Goal: Task Accomplishment & Management: Use online tool/utility

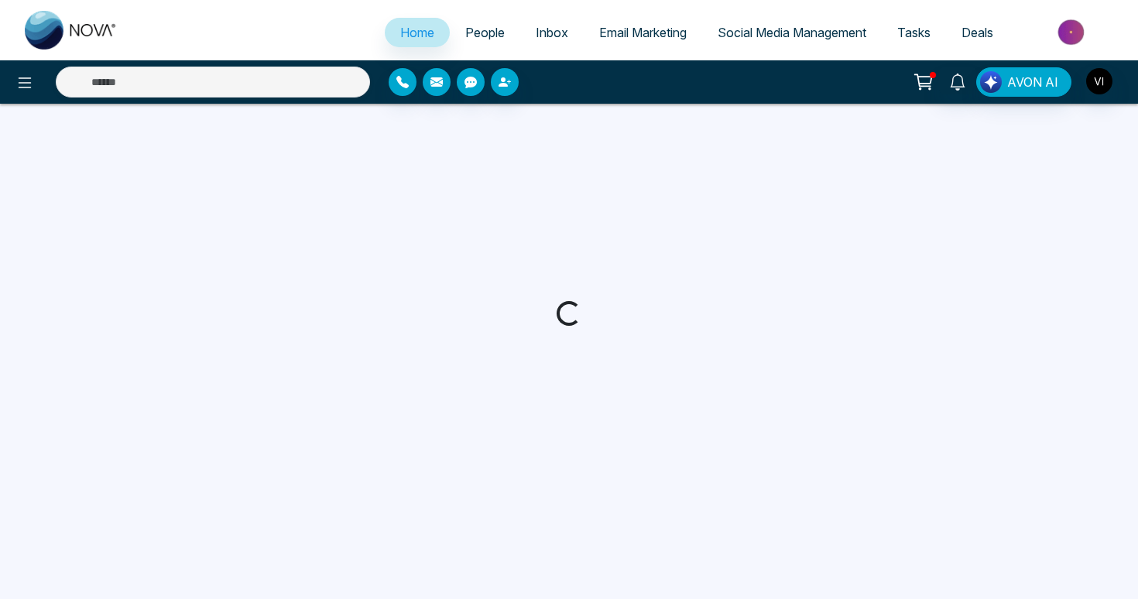
select select "*"
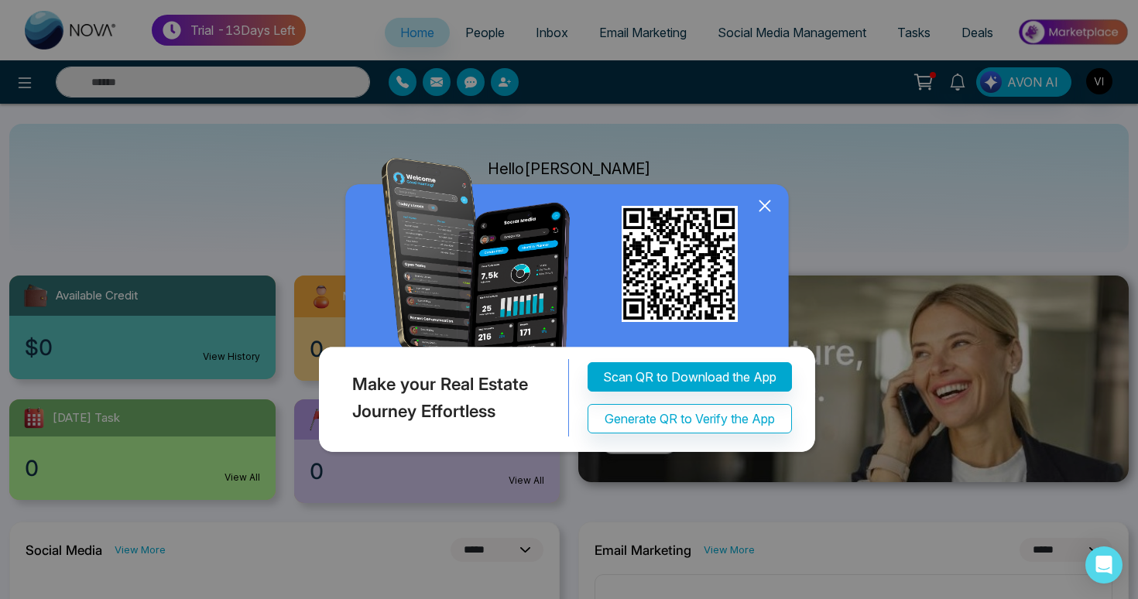
click at [768, 211] on icon at bounding box center [764, 205] width 23 height 23
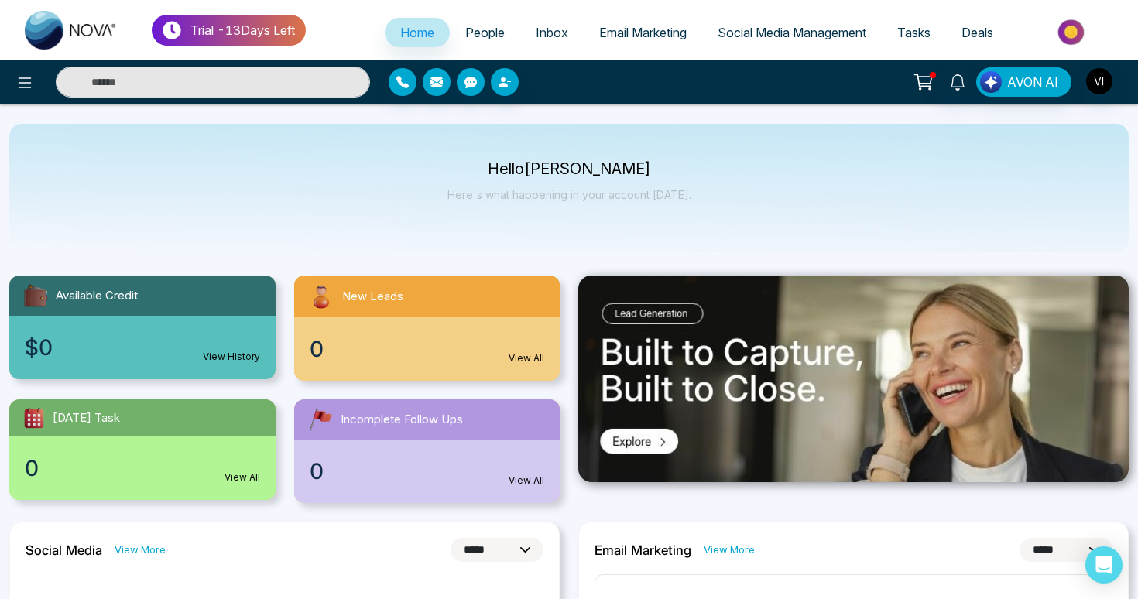
click at [782, 173] on div "Hello Vijay Here's what happening in your account today." at bounding box center [569, 188] width 1120 height 129
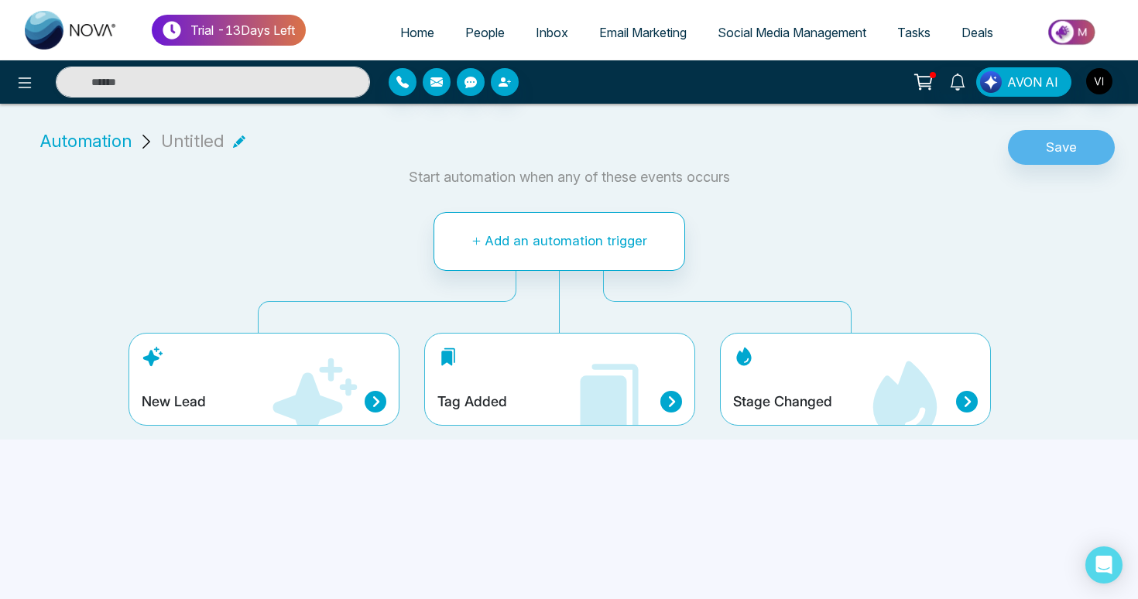
click at [834, 375] on div "Stage Changed" at bounding box center [855, 379] width 271 height 93
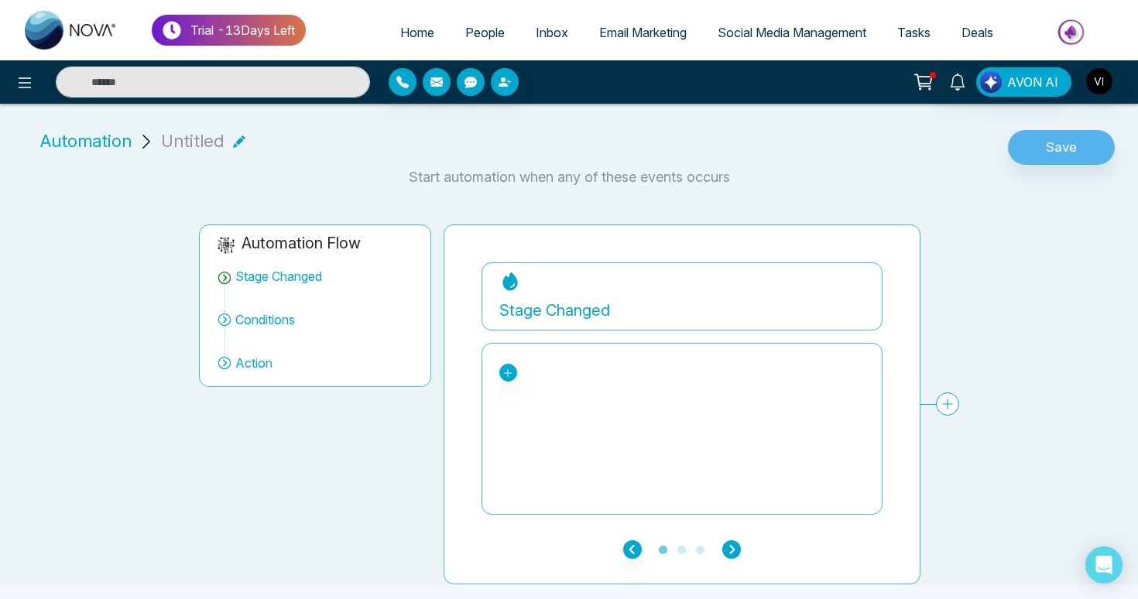
click at [732, 546] on icon "button" at bounding box center [731, 549] width 19 height 19
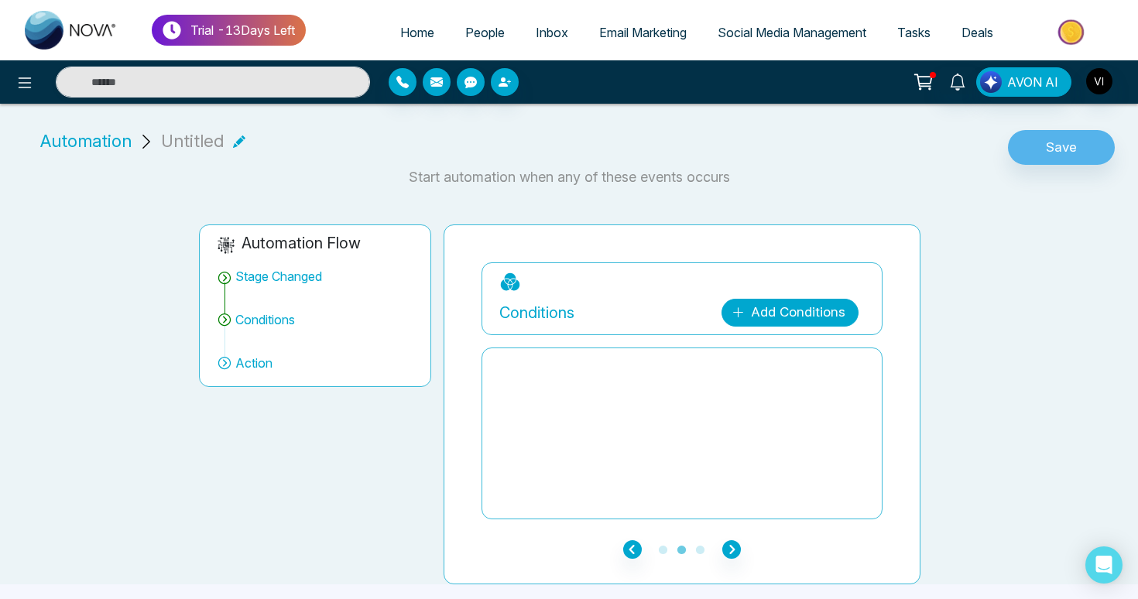
click at [770, 317] on link "Add Conditions" at bounding box center [790, 313] width 137 height 28
click at [791, 345] on select "**********" at bounding box center [787, 359] width 103 height 29
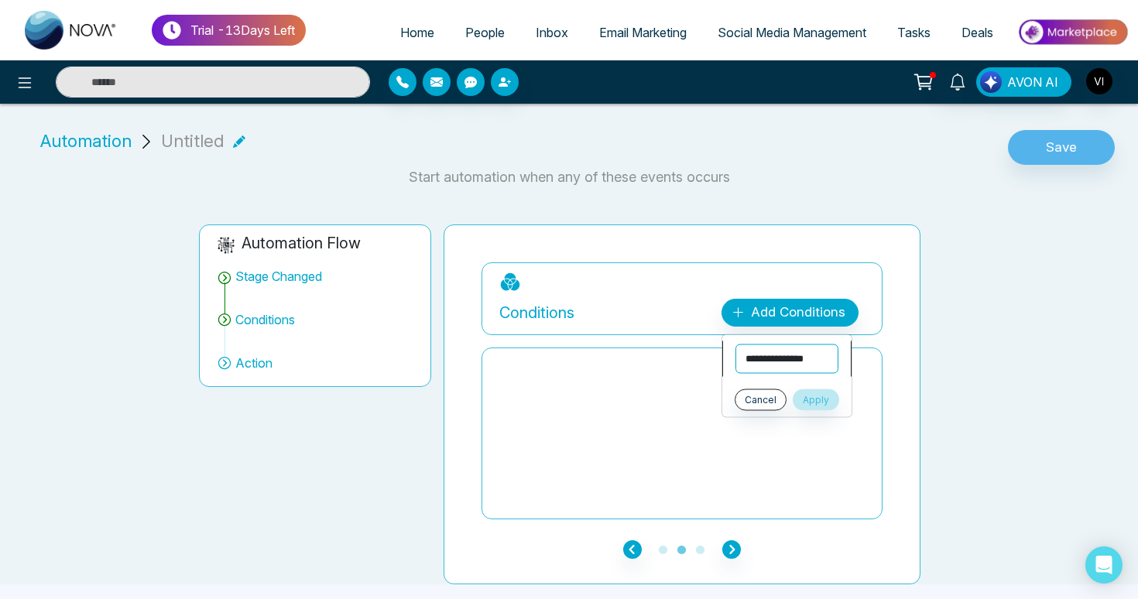
click at [784, 354] on select "**********" at bounding box center [787, 359] width 103 height 29
click at [39, 338] on div "**********" at bounding box center [560, 392] width 1138 height 385
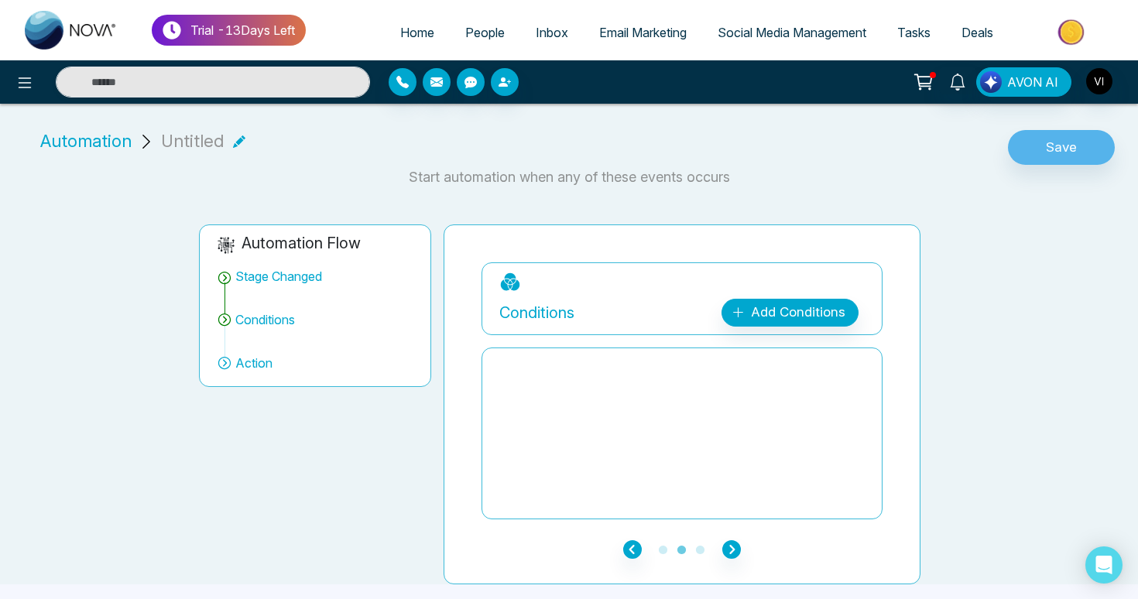
click at [414, 25] on span "Home" at bounding box center [417, 32] width 34 height 15
select select "*"
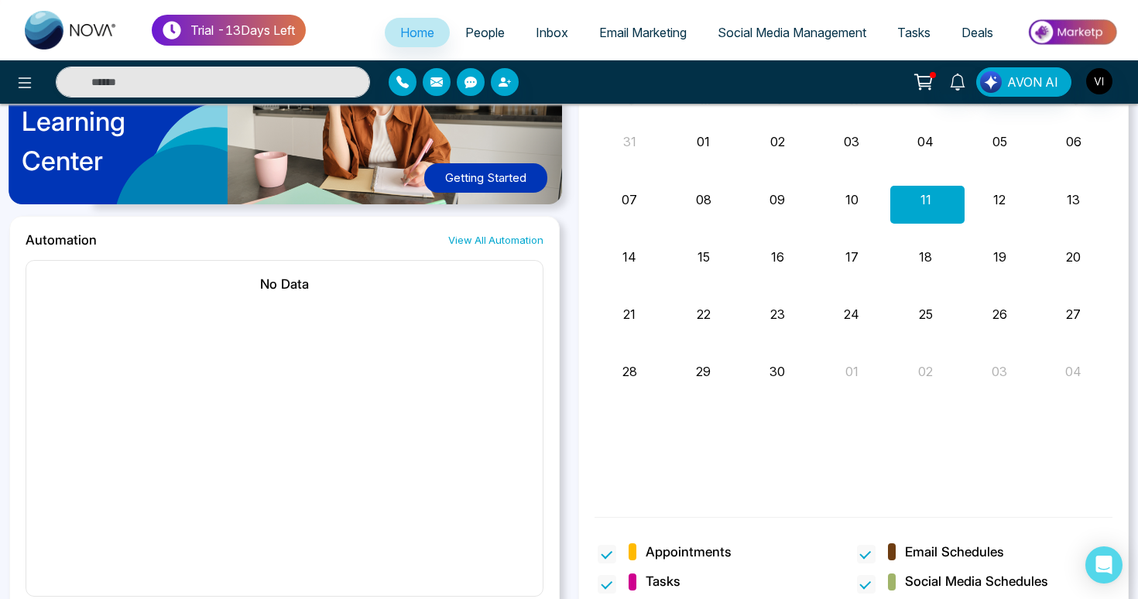
scroll to position [900, 0]
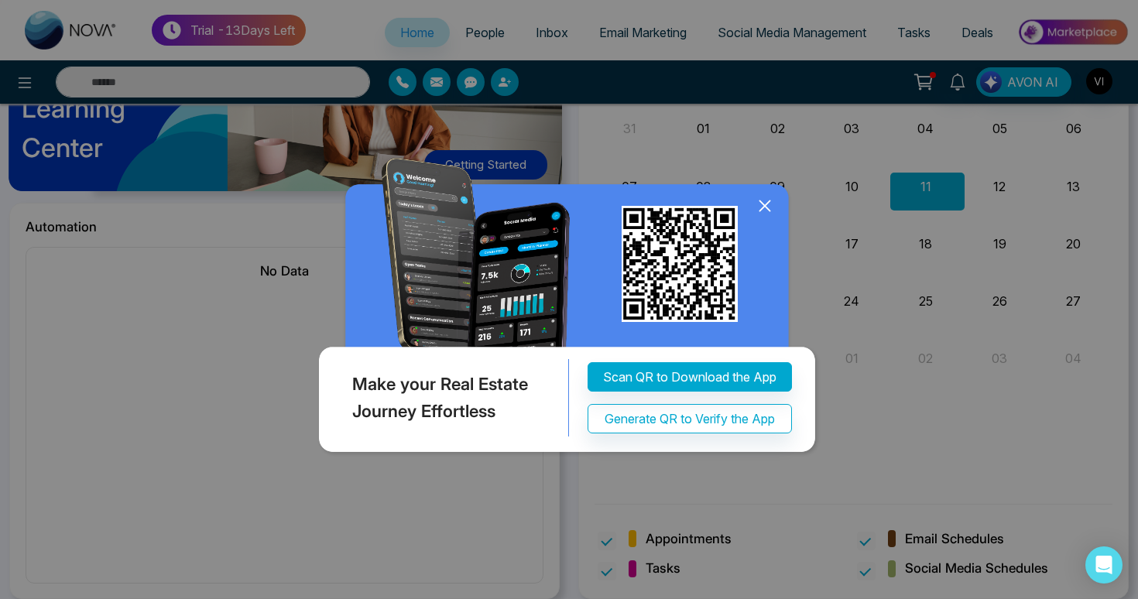
click at [760, 202] on icon at bounding box center [765, 206] width 10 height 10
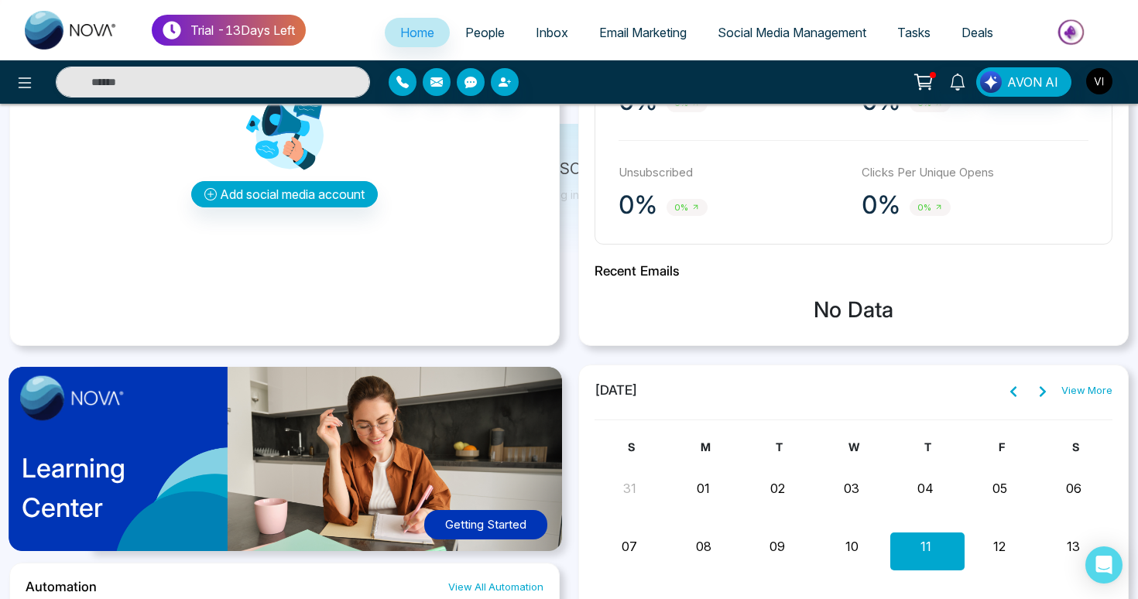
scroll to position [0, 0]
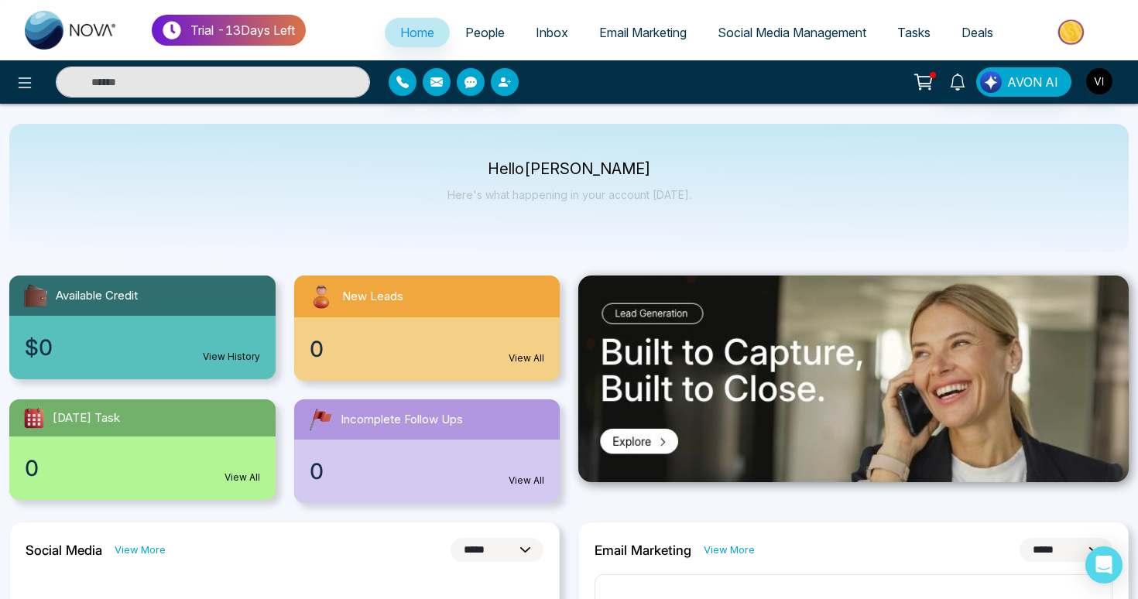
click at [912, 25] on span "Tasks" at bounding box center [913, 32] width 33 height 15
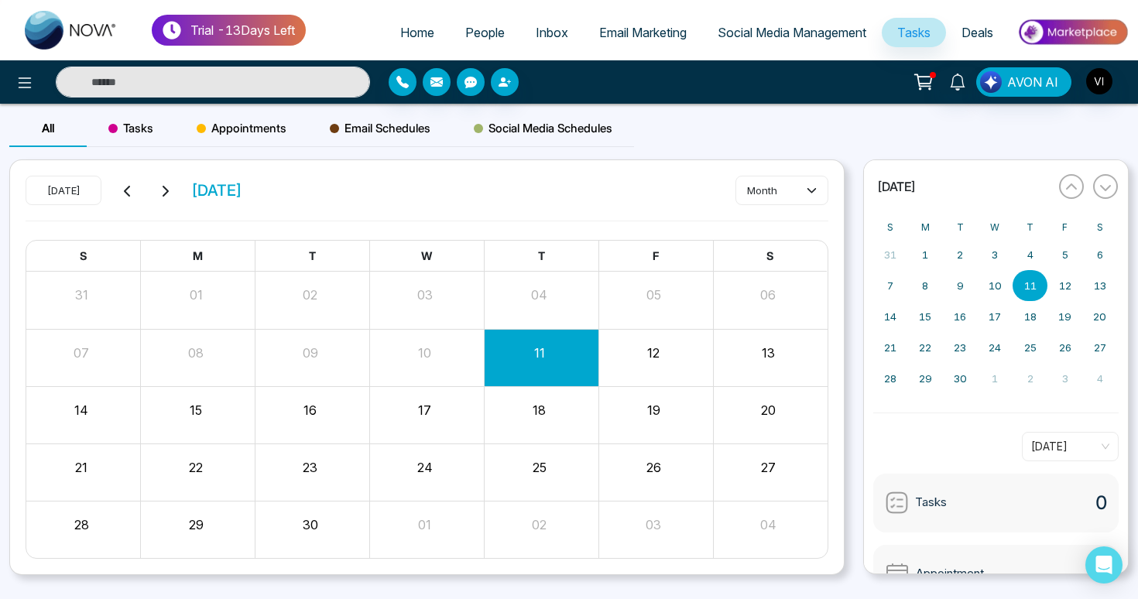
click at [501, 300] on div "04" at bounding box center [539, 292] width 111 height 23
click at [499, 208] on div "[DATE] [DATE] month" at bounding box center [427, 198] width 803 height 45
click at [478, 40] on link "People" at bounding box center [485, 32] width 70 height 29
